Goal: Information Seeking & Learning: Learn about a topic

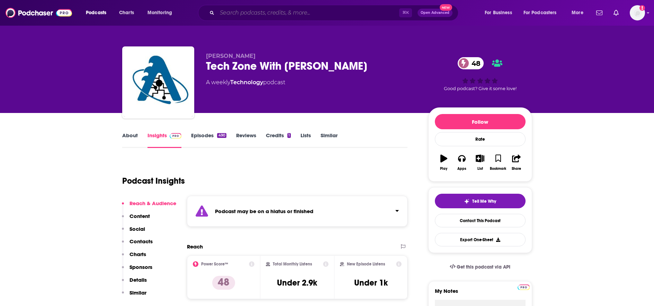
click at [247, 14] on input "Search podcasts, credits, & more..." at bounding box center [308, 12] width 182 height 11
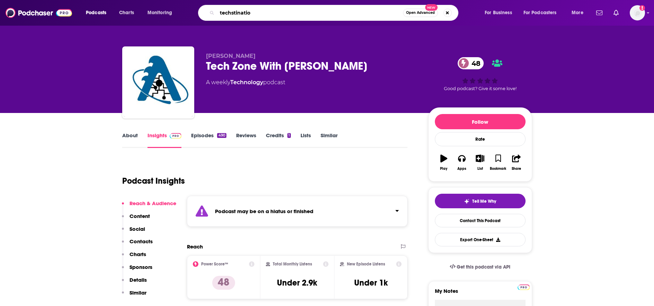
type input "techstination"
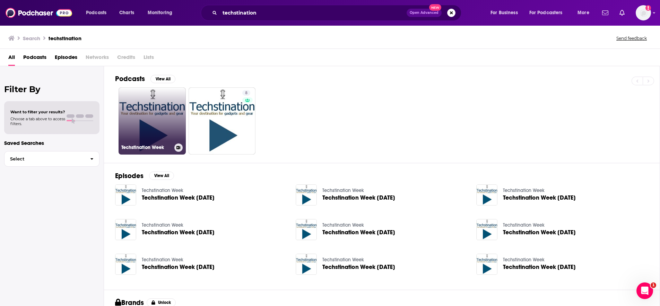
click at [150, 123] on link "Techstination Week" at bounding box center [151, 120] width 67 height 67
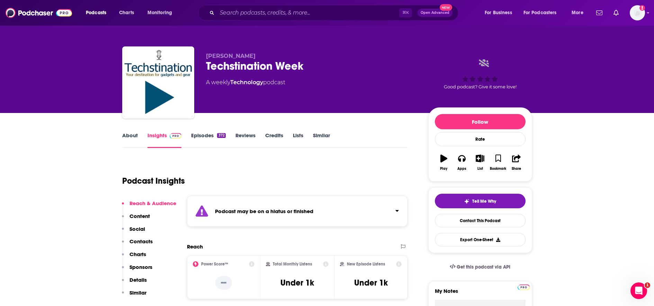
click at [162, 136] on link "Insights" at bounding box center [165, 140] width 34 height 16
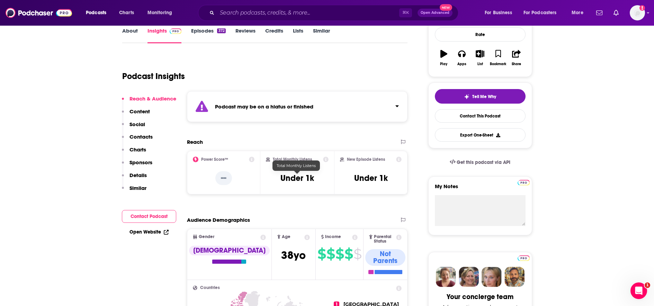
scroll to position [106, 0]
